Goal: Information Seeking & Learning: Learn about a topic

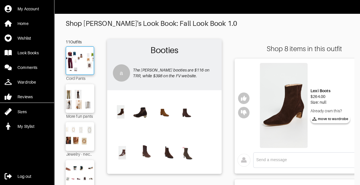
click at [84, 61] on img at bounding box center [80, 61] width 31 height 22
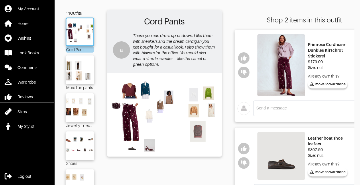
scroll to position [28, 0]
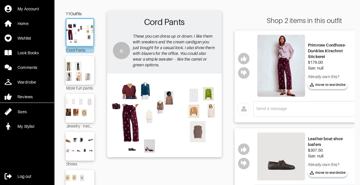
click at [279, 65] on img at bounding box center [281, 66] width 48 height 62
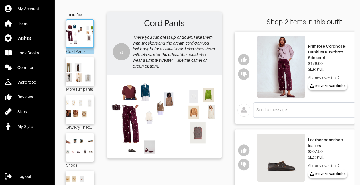
scroll to position [0, 0]
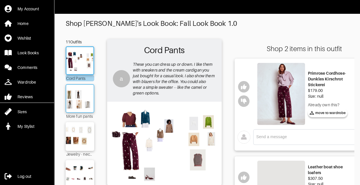
click at [76, 91] on img at bounding box center [80, 98] width 31 height 22
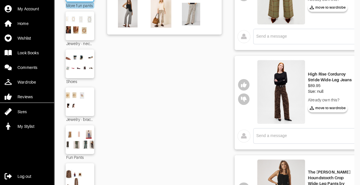
scroll to position [111, 0]
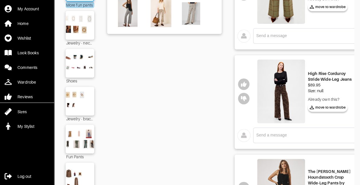
click at [292, 100] on img at bounding box center [281, 91] width 48 height 64
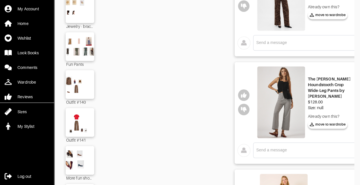
scroll to position [206, 0]
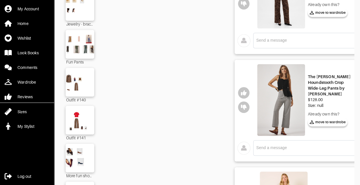
click at [292, 105] on img at bounding box center [281, 100] width 48 height 72
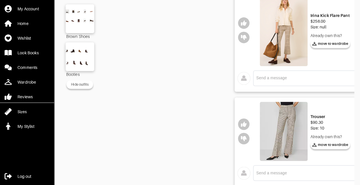
scroll to position [383, 0]
click at [287, 128] on img at bounding box center [284, 130] width 48 height 59
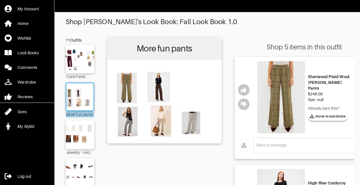
scroll to position [0, 0]
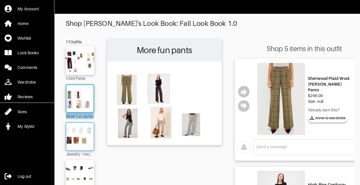
click at [78, 141] on img at bounding box center [80, 136] width 31 height 22
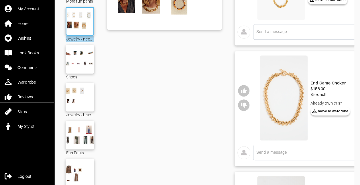
scroll to position [116, 0]
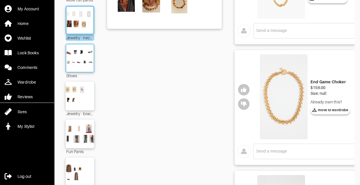
click at [79, 54] on img at bounding box center [80, 58] width 31 height 22
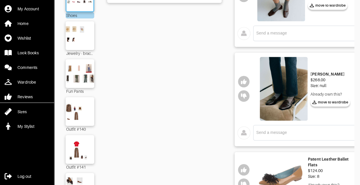
scroll to position [177, 0]
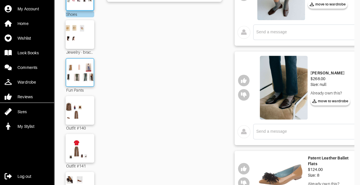
click at [78, 73] on img at bounding box center [80, 72] width 31 height 22
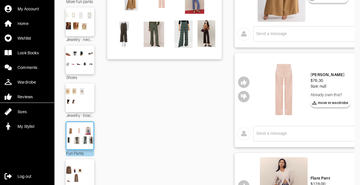
scroll to position [115, 0]
click at [286, 85] on img at bounding box center [284, 89] width 48 height 64
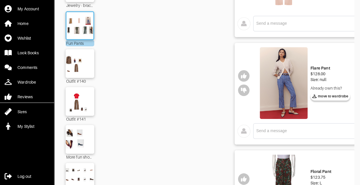
scroll to position [225, 0]
click at [286, 93] on img at bounding box center [284, 83] width 48 height 72
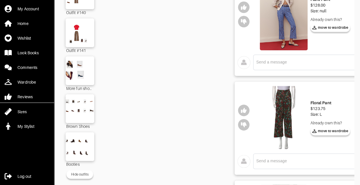
scroll to position [294, 0]
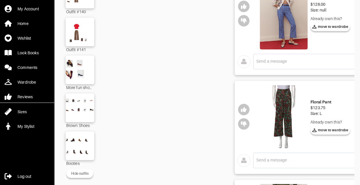
click at [289, 107] on img at bounding box center [284, 116] width 48 height 63
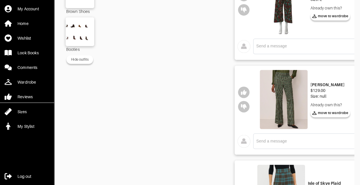
scroll to position [408, 0]
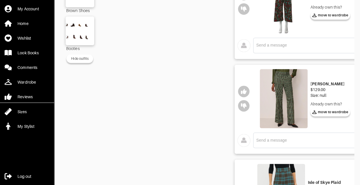
click at [287, 99] on img at bounding box center [284, 98] width 48 height 59
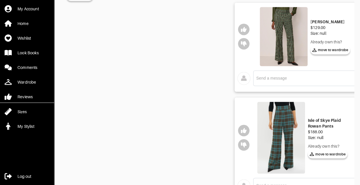
scroll to position [536, 0]
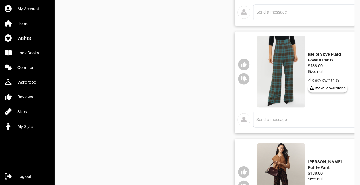
click at [288, 67] on img at bounding box center [281, 72] width 48 height 72
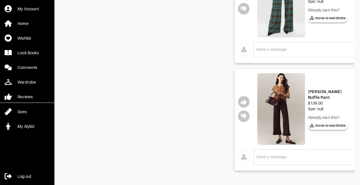
scroll to position [609, 0]
click at [284, 104] on img at bounding box center [281, 109] width 48 height 72
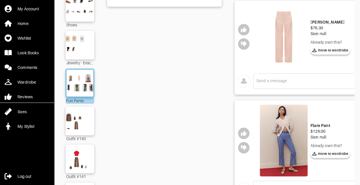
scroll to position [167, 0]
click at [75, 115] on img at bounding box center [80, 121] width 31 height 22
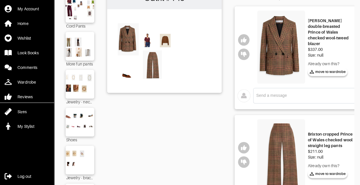
scroll to position [46, 0]
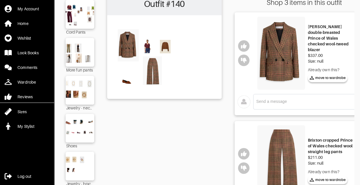
click at [292, 150] on img at bounding box center [281, 160] width 48 height 71
click at [286, 57] on img at bounding box center [281, 53] width 48 height 73
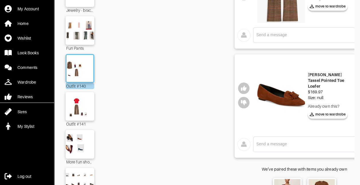
scroll to position [219, 0]
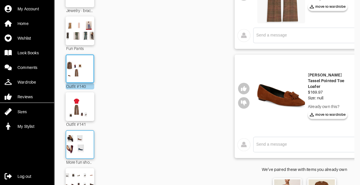
click at [80, 147] on img at bounding box center [80, 144] width 31 height 22
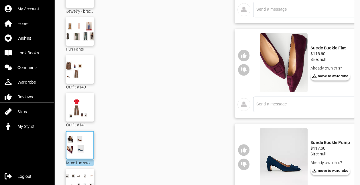
scroll to position [296, 0]
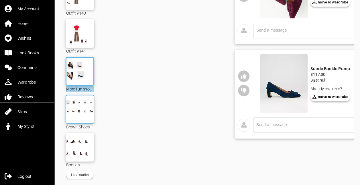
click at [81, 104] on img at bounding box center [80, 109] width 31 height 22
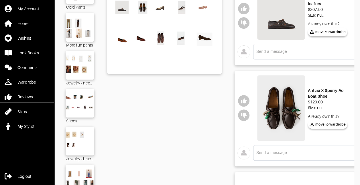
scroll to position [71, 0]
click at [284, 102] on img at bounding box center [281, 107] width 48 height 65
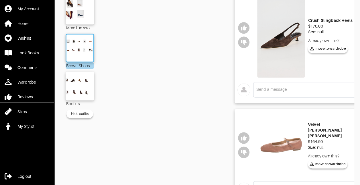
scroll to position [353, 0]
click at [81, 84] on img at bounding box center [80, 86] width 31 height 22
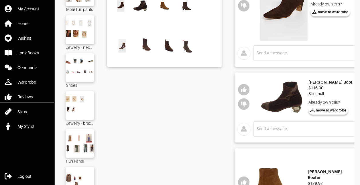
scroll to position [107, 0]
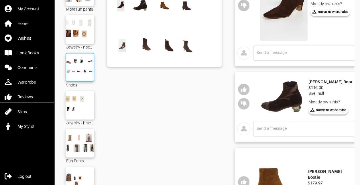
click at [77, 67] on img at bounding box center [80, 67] width 31 height 22
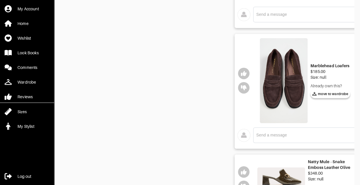
scroll to position [655, 0]
click at [286, 85] on img at bounding box center [284, 80] width 48 height 85
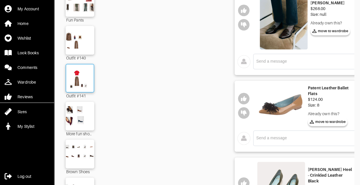
scroll to position [248, 0]
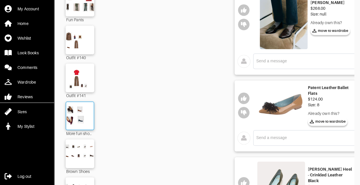
click at [81, 119] on img at bounding box center [80, 116] width 31 height 22
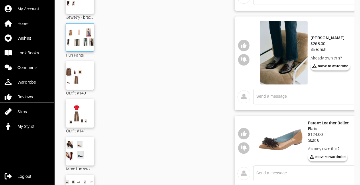
scroll to position [213, 0]
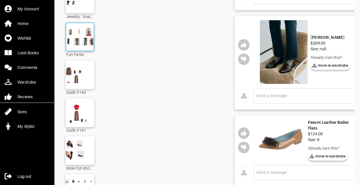
click at [88, 140] on img at bounding box center [80, 150] width 33 height 23
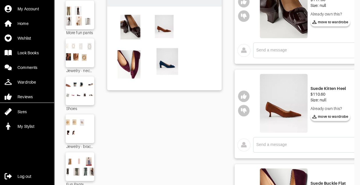
scroll to position [88, 0]
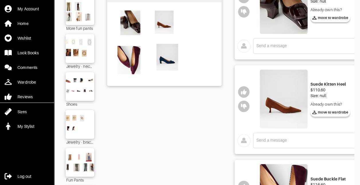
click at [286, 98] on img at bounding box center [284, 98] width 48 height 59
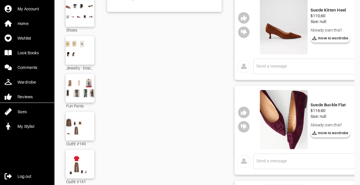
scroll to position [162, 0]
click at [295, 120] on img at bounding box center [284, 118] width 48 height 59
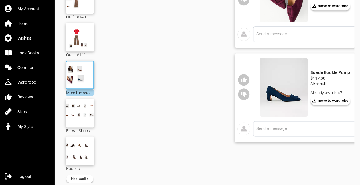
scroll to position [296, 0]
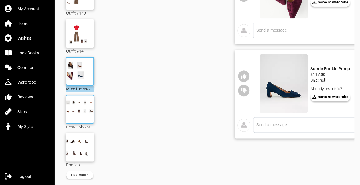
click at [81, 106] on img at bounding box center [80, 109] width 31 height 22
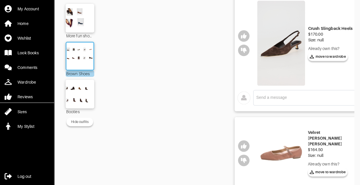
scroll to position [345, 0]
click at [87, 87] on img at bounding box center [80, 94] width 31 height 22
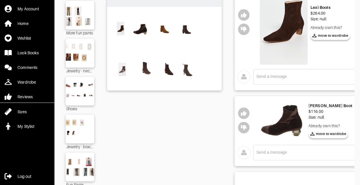
scroll to position [84, 0]
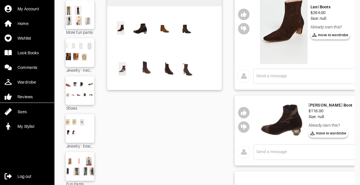
click at [298, 119] on img at bounding box center [282, 119] width 48 height 40
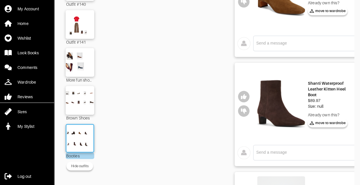
scroll to position [298, 0]
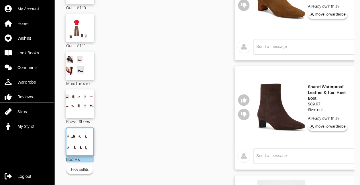
click at [280, 117] on img at bounding box center [281, 106] width 48 height 73
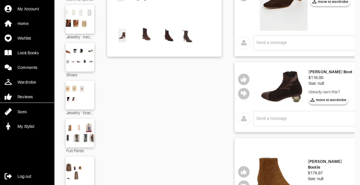
scroll to position [114, 0]
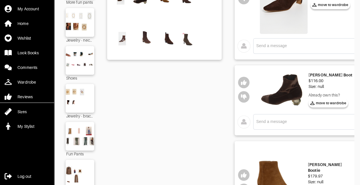
click at [287, 95] on img at bounding box center [282, 89] width 48 height 40
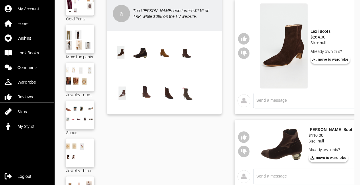
scroll to position [61, 0]
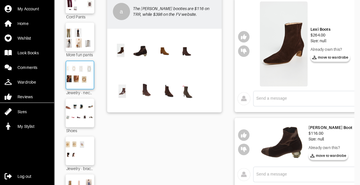
click at [87, 84] on img at bounding box center [80, 75] width 31 height 22
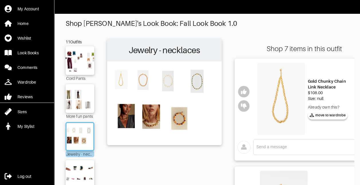
click at [288, 101] on img at bounding box center [281, 99] width 48 height 72
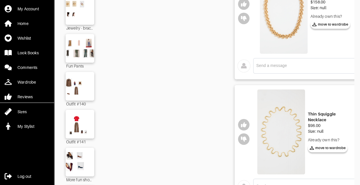
scroll to position [203, 0]
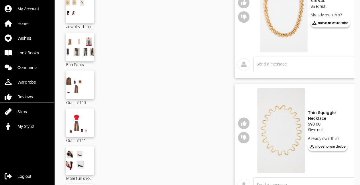
click at [290, 145] on img at bounding box center [281, 130] width 48 height 85
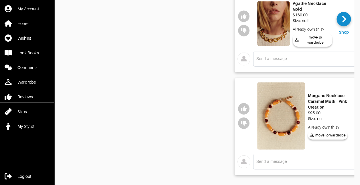
scroll to position [635, 0]
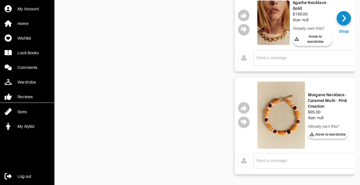
click at [284, 15] on img at bounding box center [273, 23] width 33 height 45
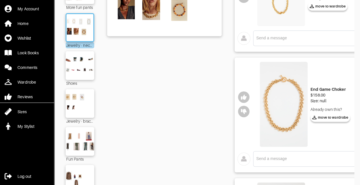
scroll to position [108, 0]
click at [285, 118] on img at bounding box center [284, 104] width 48 height 85
click at [79, 106] on img at bounding box center [80, 104] width 31 height 22
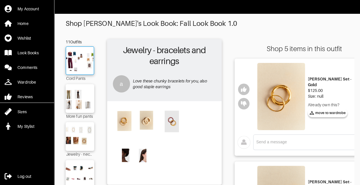
click at [78, 62] on img at bounding box center [80, 61] width 31 height 22
